Goal: Transaction & Acquisition: Purchase product/service

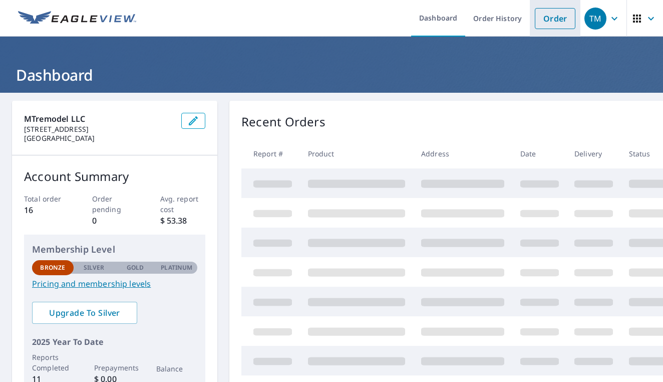
click at [548, 15] on link "Order" at bounding box center [555, 18] width 41 height 21
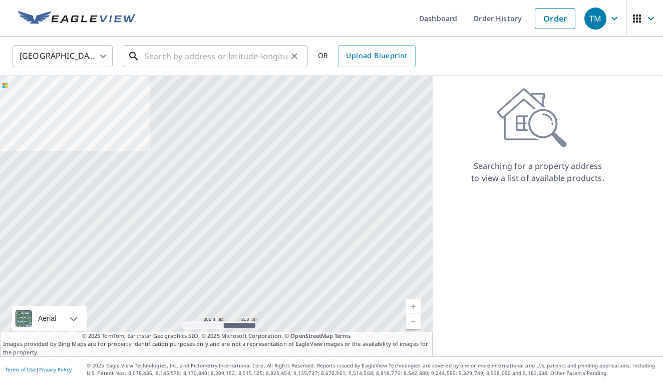
click at [200, 56] on input "text" at bounding box center [216, 56] width 143 height 28
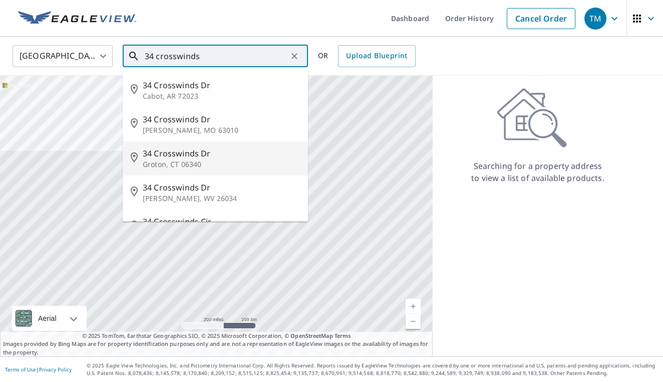
click at [214, 158] on span "34 Crosswinds Dr" at bounding box center [221, 153] width 157 height 12
type input "34 Crosswinds Dr Groton, CT 06340"
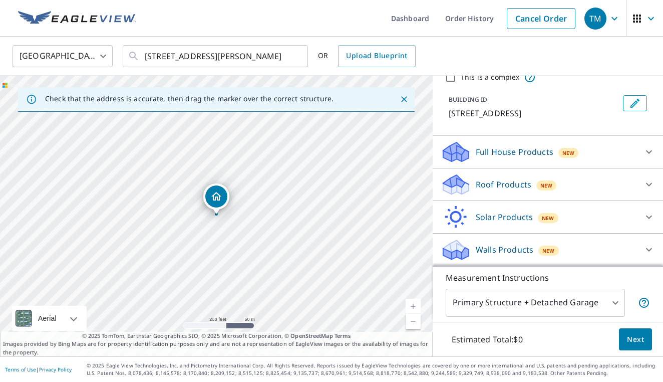
scroll to position [44, 0]
click at [502, 183] on p "Roof Products" at bounding box center [504, 184] width 56 height 12
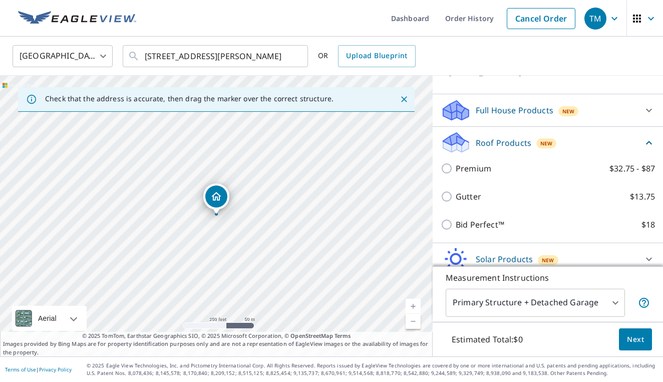
scroll to position [89, 0]
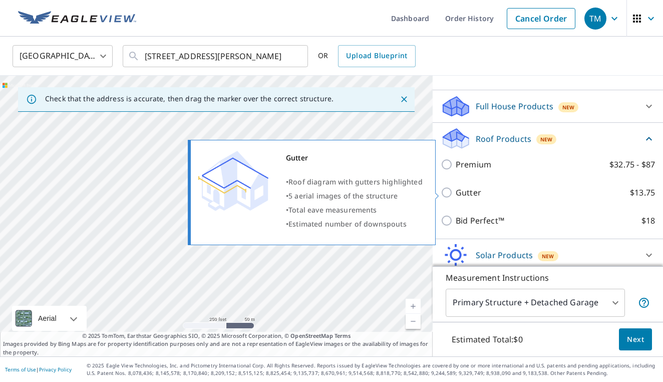
click at [445, 191] on input "Gutter $13.75" at bounding box center [448, 192] width 15 height 12
checkbox input "true"
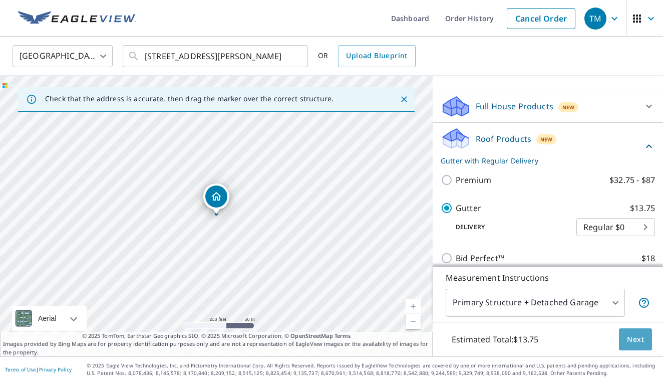
click at [638, 345] on button "Next" at bounding box center [635, 339] width 33 height 23
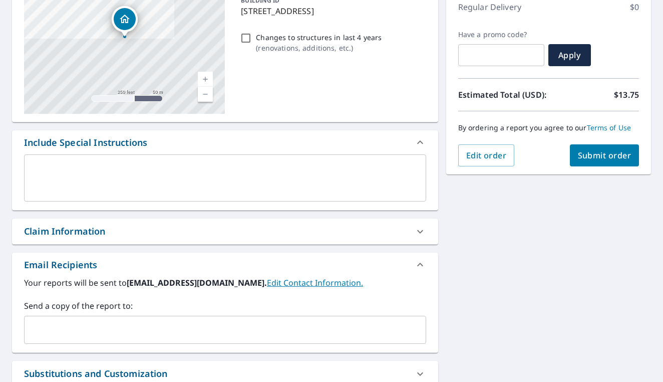
scroll to position [145, 0]
click at [616, 157] on span "Submit order" at bounding box center [605, 155] width 54 height 11
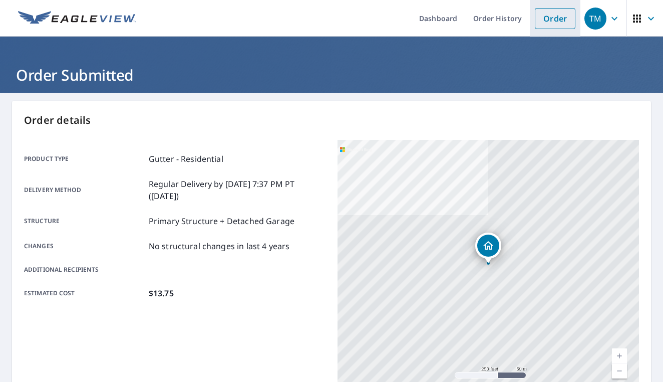
click at [553, 21] on link "Order" at bounding box center [555, 18] width 41 height 21
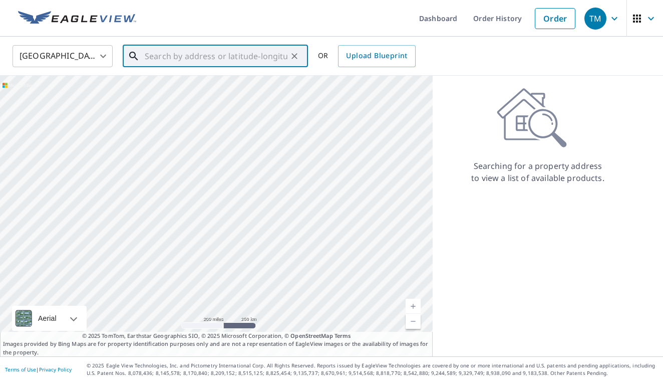
click at [259, 50] on input "text" at bounding box center [216, 56] width 143 height 28
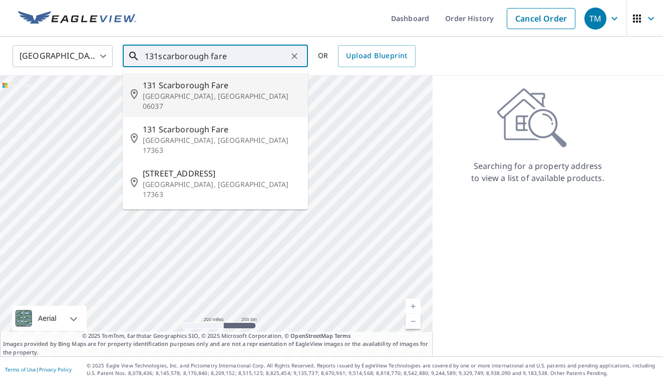
click at [215, 95] on p "Berlin, CT 06037" at bounding box center [221, 101] width 157 height 20
type input "131 Scarborough Fare Berlin, CT 06037"
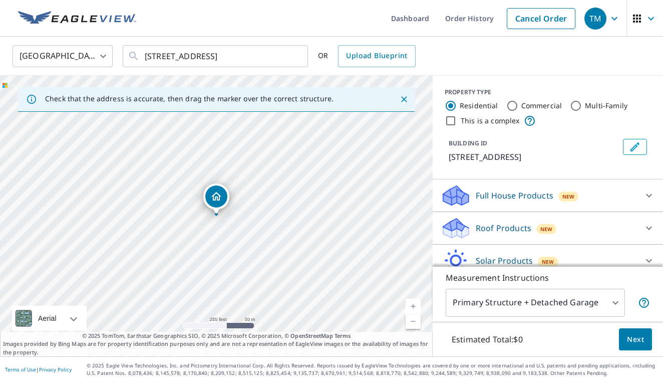
click at [472, 224] on div "Roof Products New" at bounding box center [539, 228] width 196 height 24
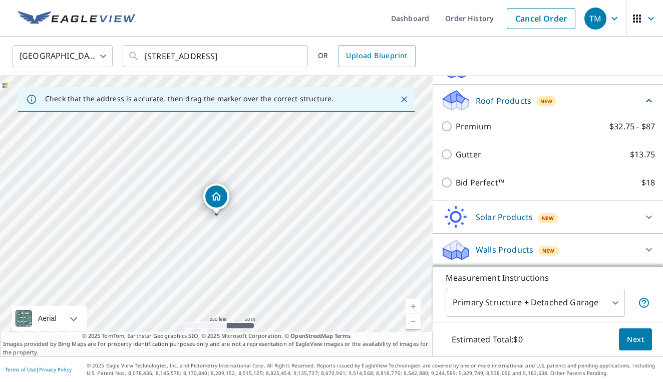
scroll to position [127, 0]
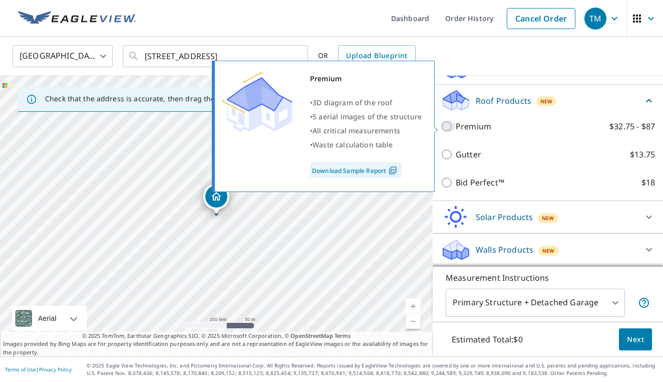
click at [447, 131] on input "Premium $32.75 - $87" at bounding box center [448, 126] width 15 height 12
checkbox input "true"
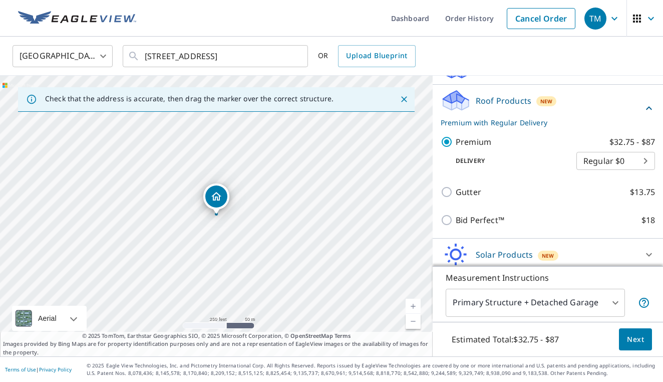
click at [643, 163] on body "TM TM Dashboard Order History Cancel Order TM United States US ​ 131 Scarboroug…" at bounding box center [331, 191] width 663 height 382
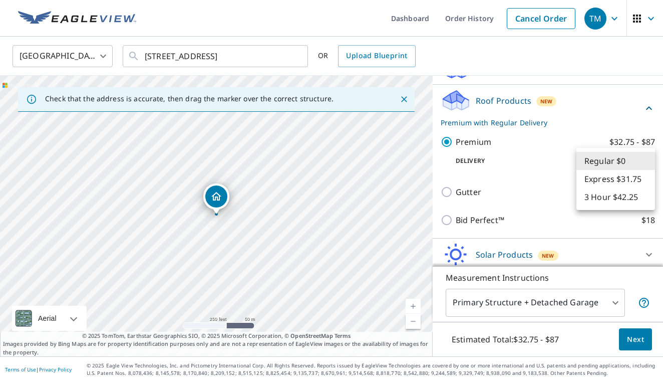
click at [551, 161] on div at bounding box center [331, 191] width 663 height 382
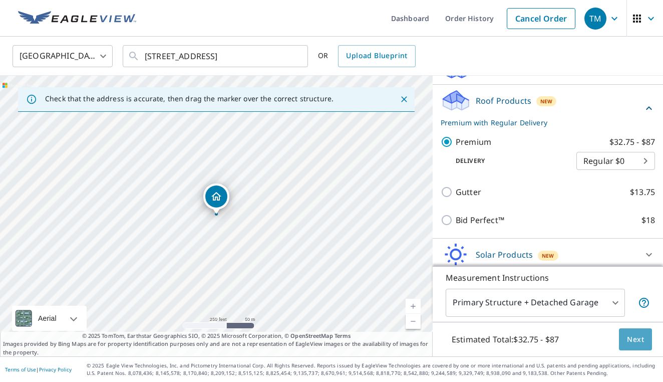
click at [631, 338] on span "Next" at bounding box center [635, 339] width 17 height 13
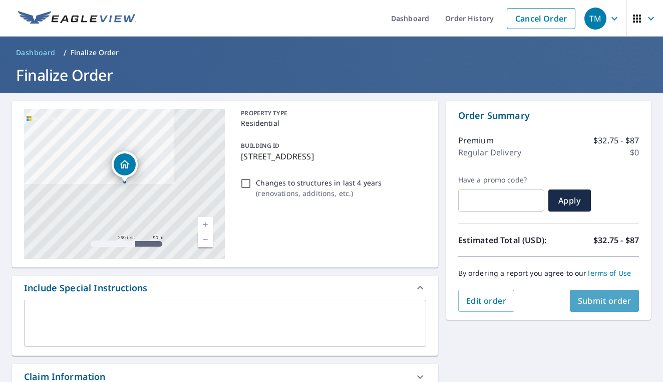
click at [620, 306] on span "Submit order" at bounding box center [605, 300] width 54 height 11
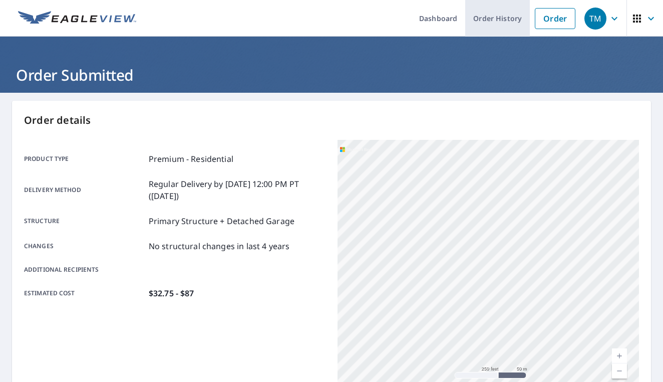
click at [519, 16] on link "Order History" at bounding box center [497, 18] width 65 height 37
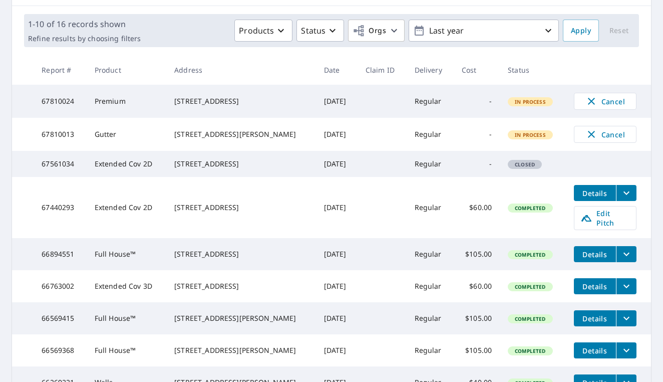
scroll to position [140, 0]
